Goal: Book appointment/travel/reservation

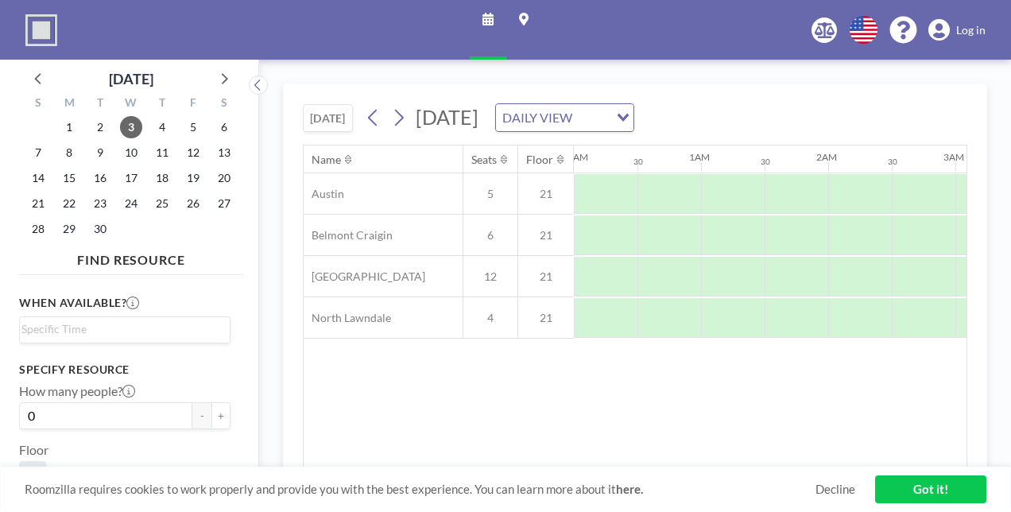
scroll to position [0, 954]
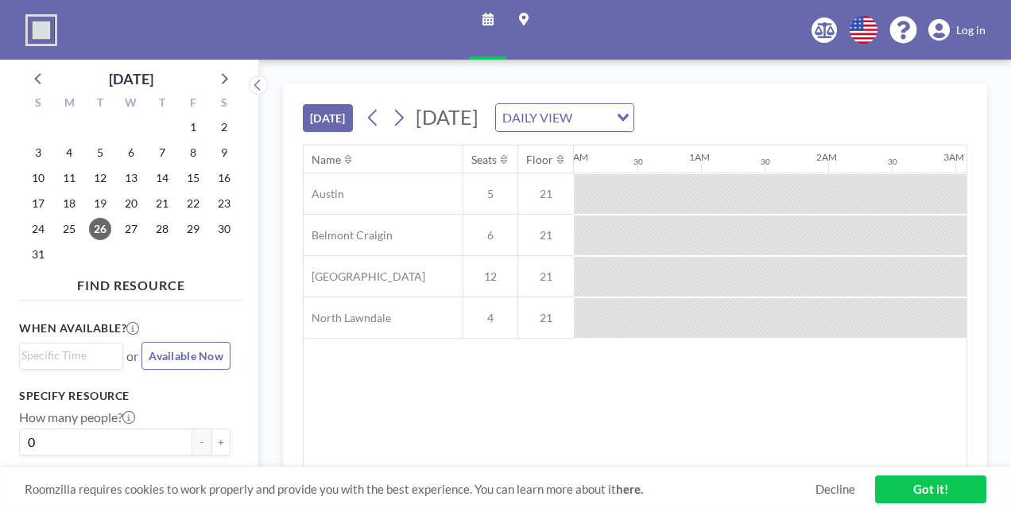
scroll to position [0, 1589]
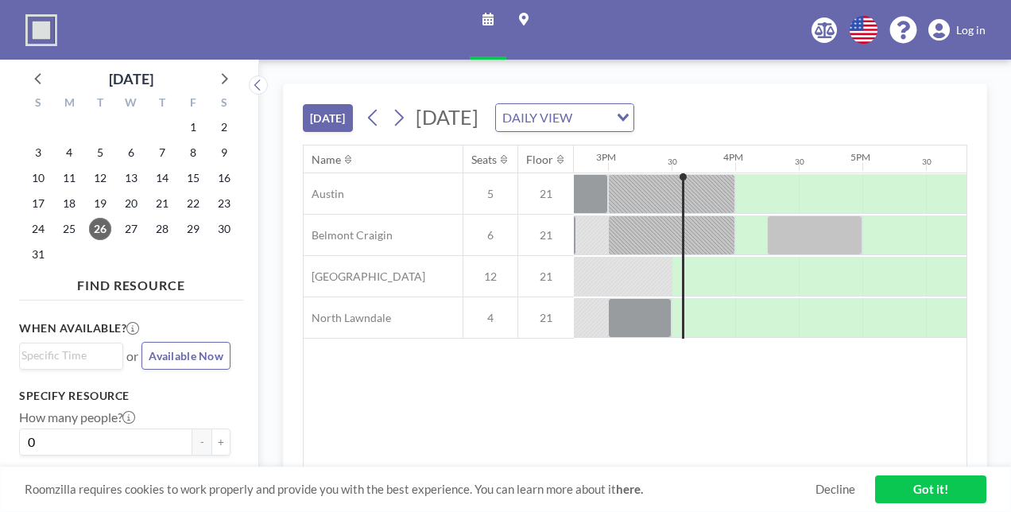
scroll to position [0, 1907]
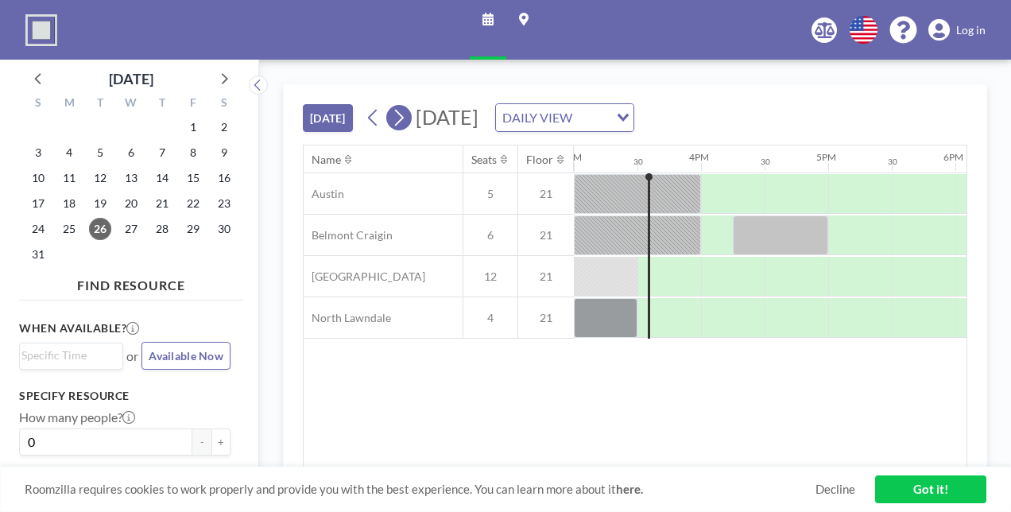
click at [402, 118] on icon at bounding box center [398, 118] width 15 height 24
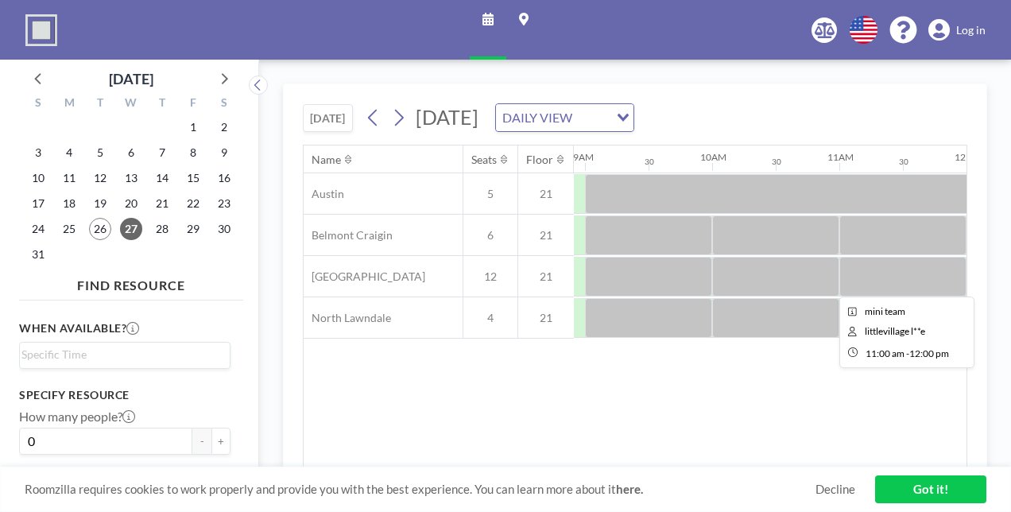
scroll to position [0, 1195]
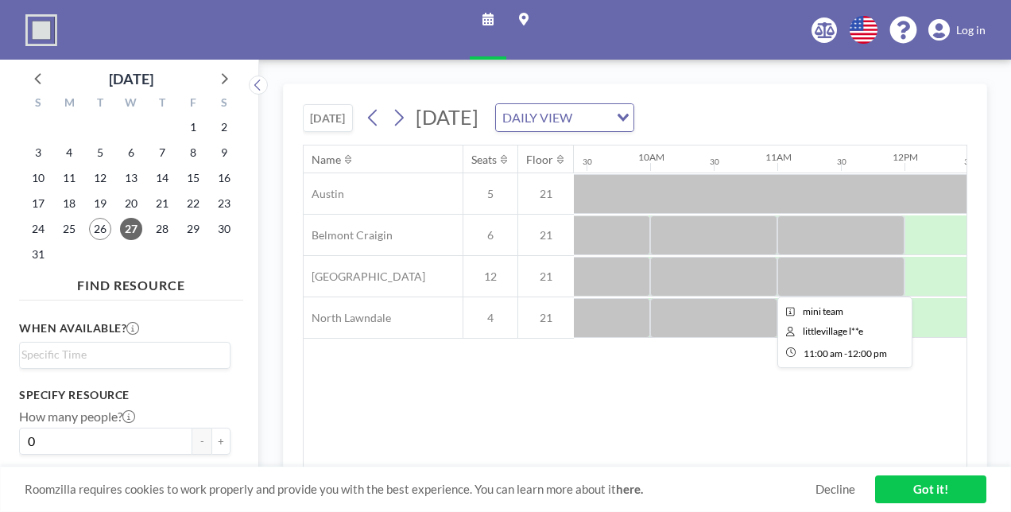
click at [865, 272] on div at bounding box center [840, 277] width 127 height 40
click at [828, 279] on div at bounding box center [840, 277] width 127 height 40
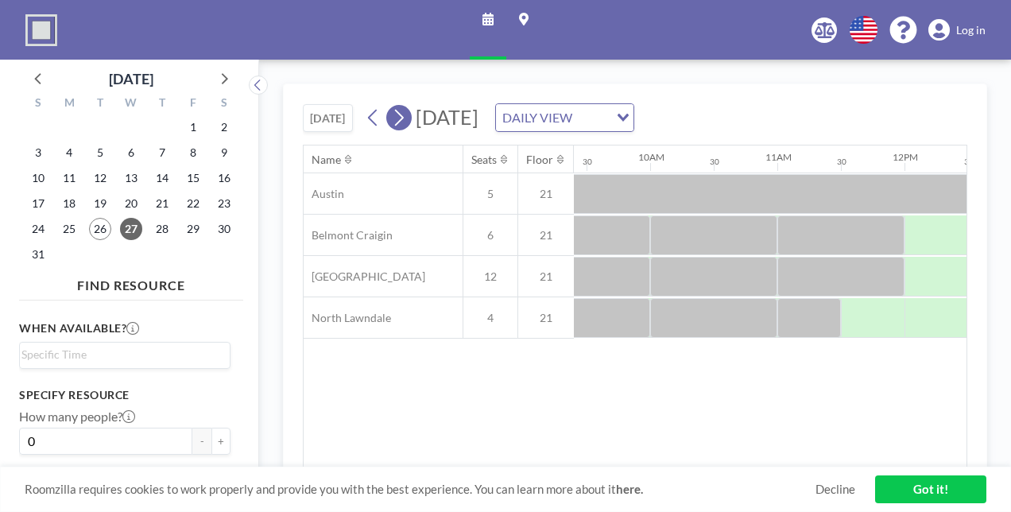
click at [410, 119] on button at bounding box center [398, 117] width 25 height 25
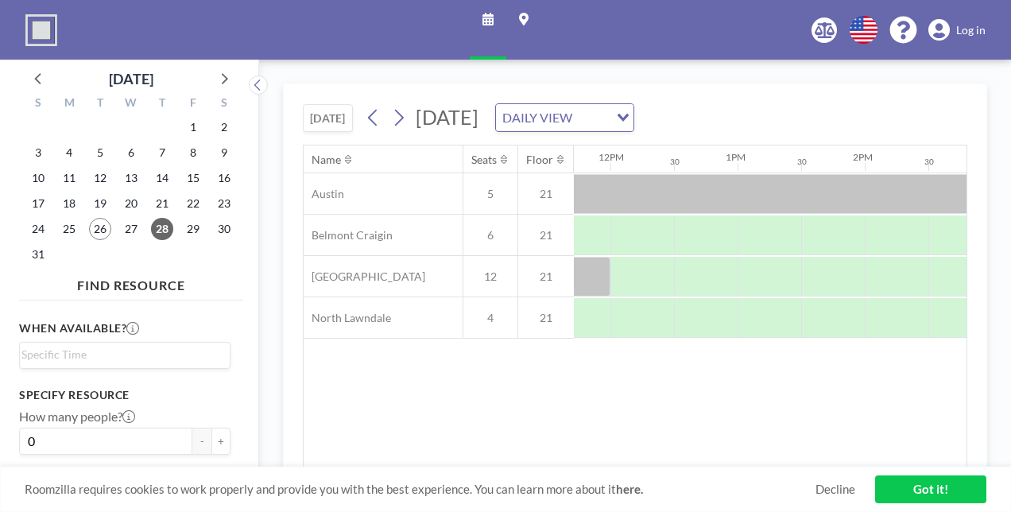
scroll to position [0, 1490]
